Goal: Task Accomplishment & Management: Use online tool/utility

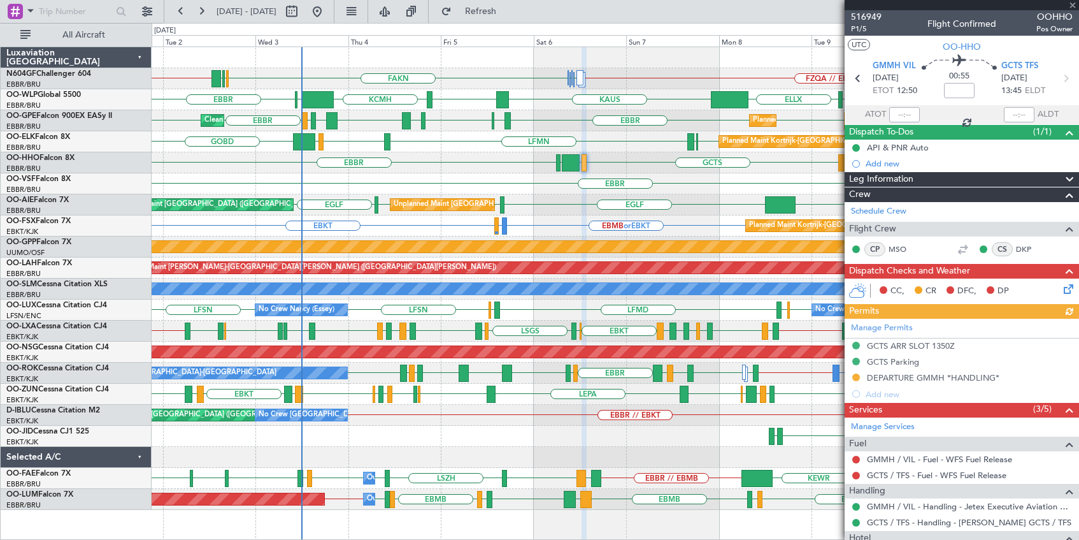
scroll to position [57, 0]
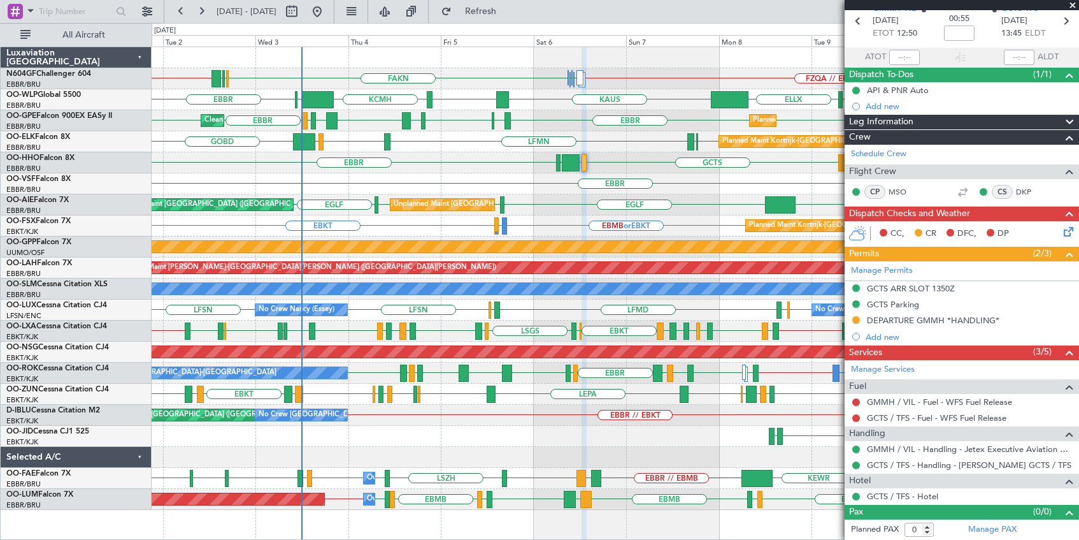
click at [1071, 5] on div at bounding box center [962, 5] width 234 height 10
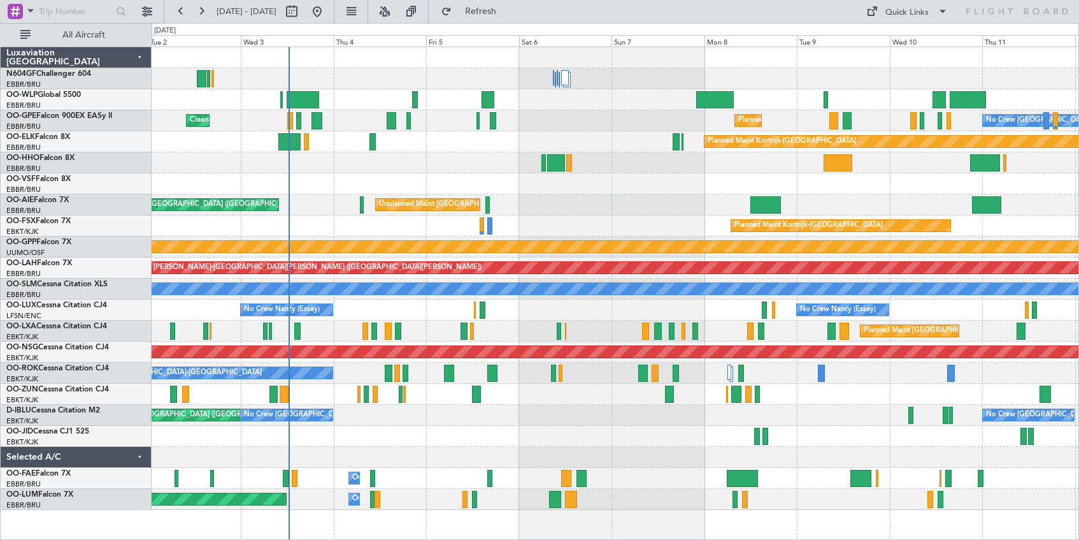
click at [433, 178] on div "Cleaning [GEOGRAPHIC_DATA] ([GEOGRAPHIC_DATA] National) Planned Maint [GEOGRAPH…" at bounding box center [615, 278] width 927 height 462
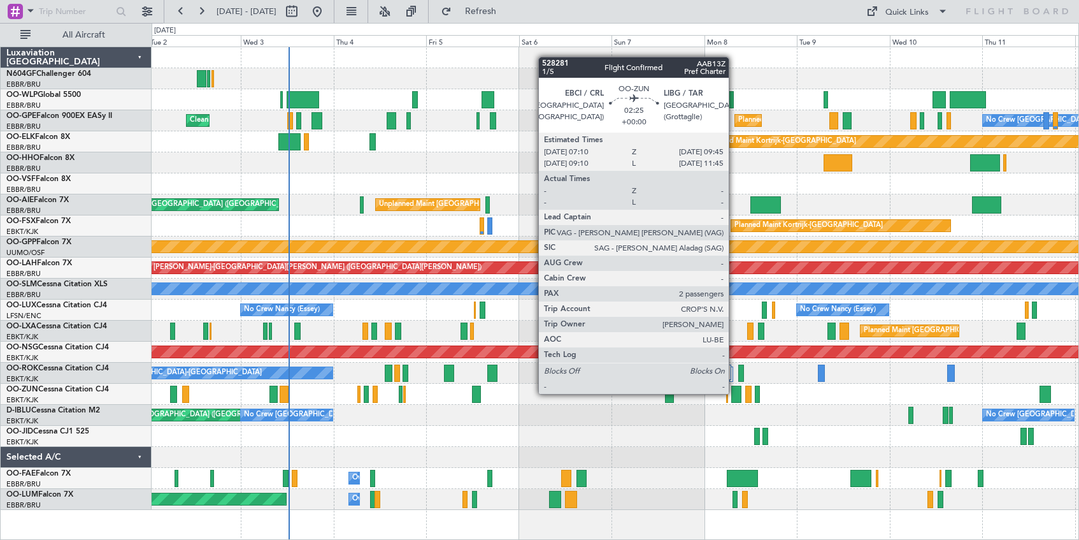
click at [734, 392] on div at bounding box center [736, 393] width 10 height 17
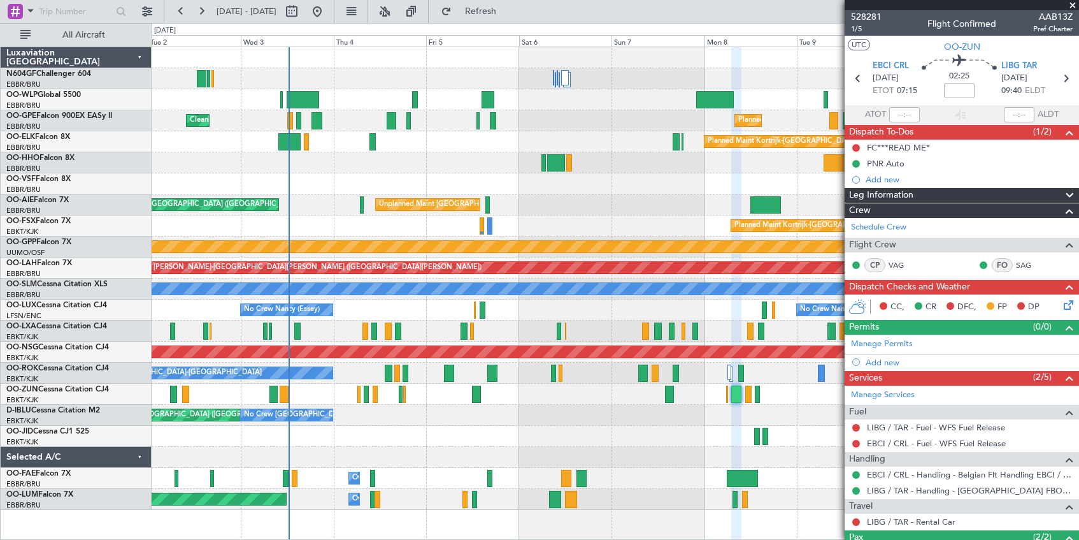
click at [1073, 4] on span at bounding box center [1072, 5] width 13 height 11
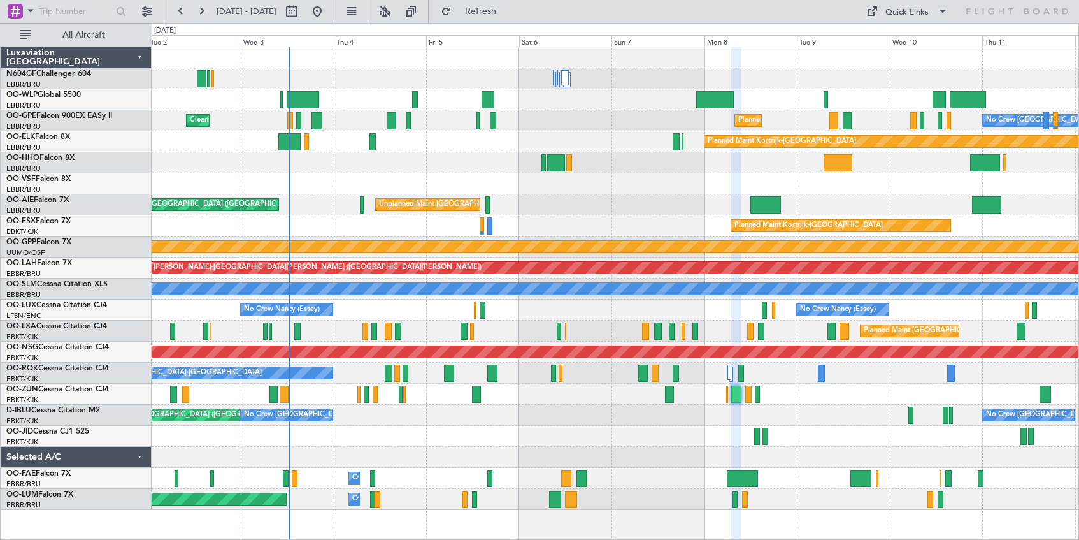
type input "0"
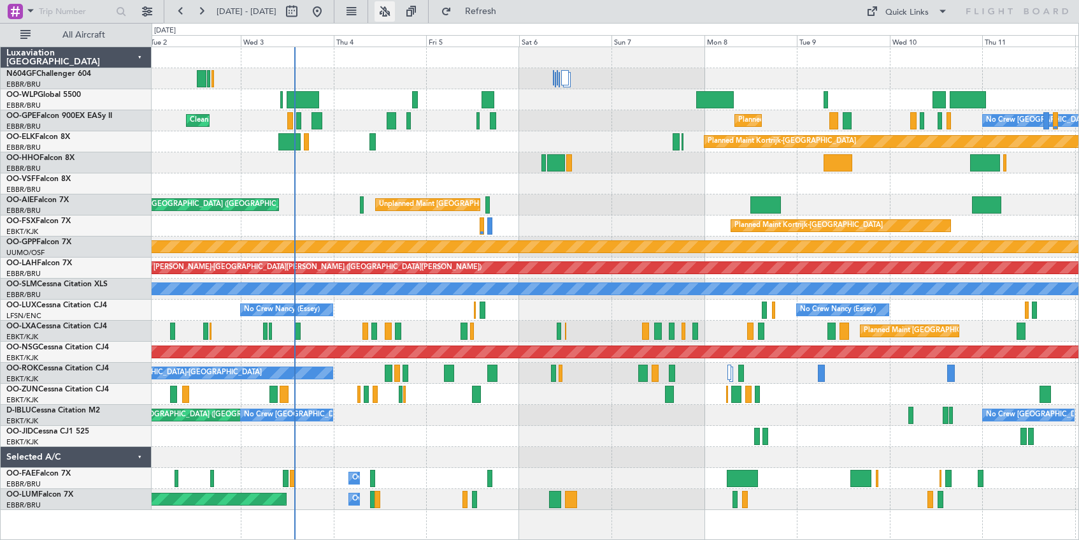
click at [395, 11] on button at bounding box center [385, 11] width 20 height 20
